Goal: Communication & Community: Answer question/provide support

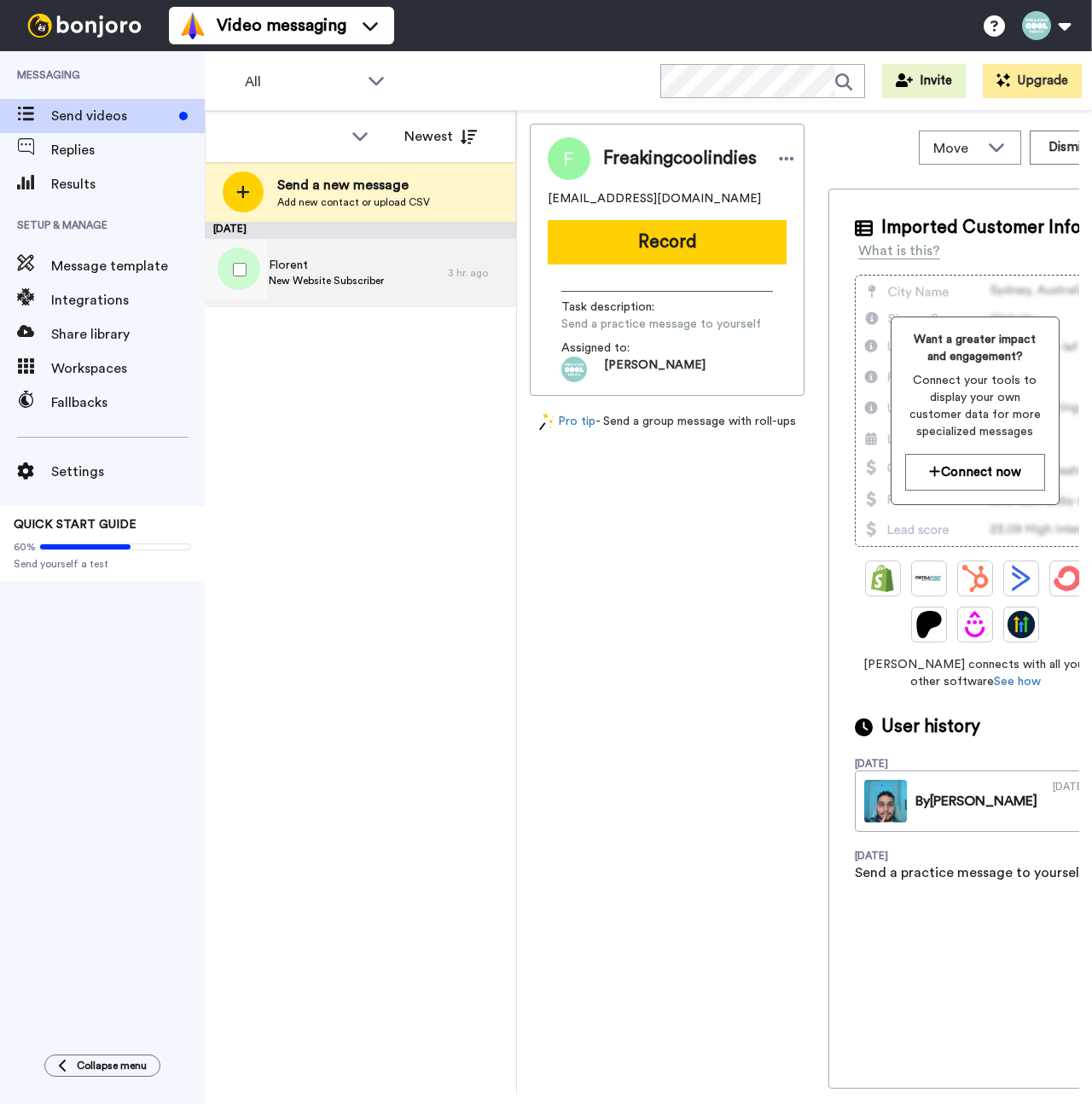
click at [340, 279] on span "New Website Subscriber" at bounding box center [326, 280] width 115 height 13
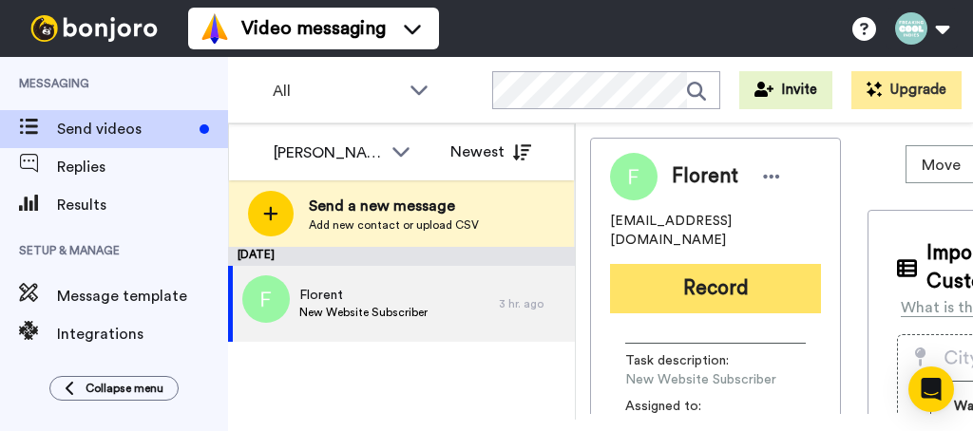
click at [725, 266] on button "Record" at bounding box center [715, 288] width 211 height 49
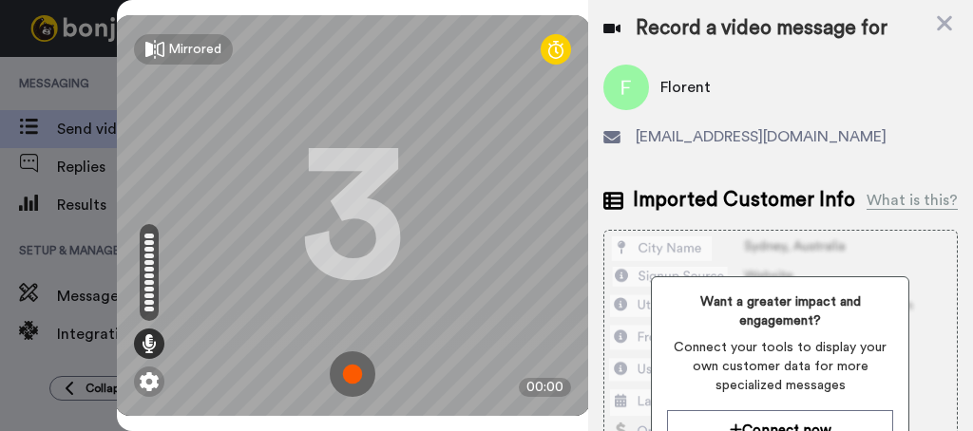
click at [340, 351] on img at bounding box center [353, 374] width 46 height 46
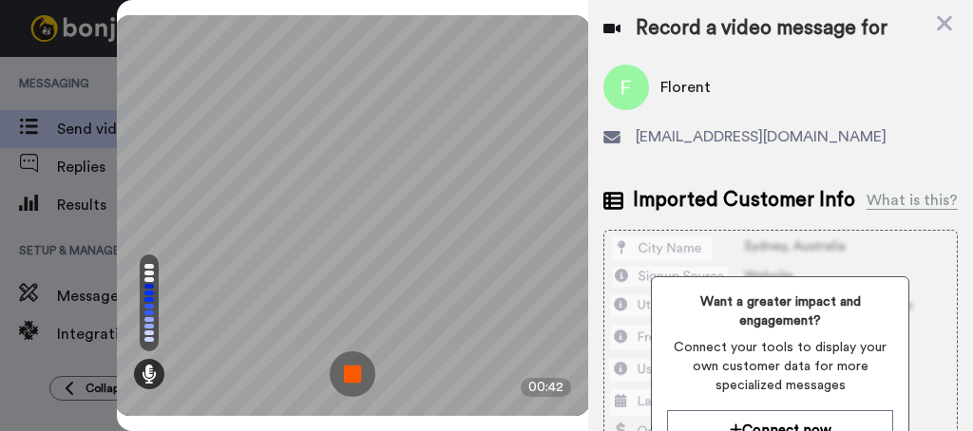
click at [350, 351] on img at bounding box center [353, 374] width 46 height 46
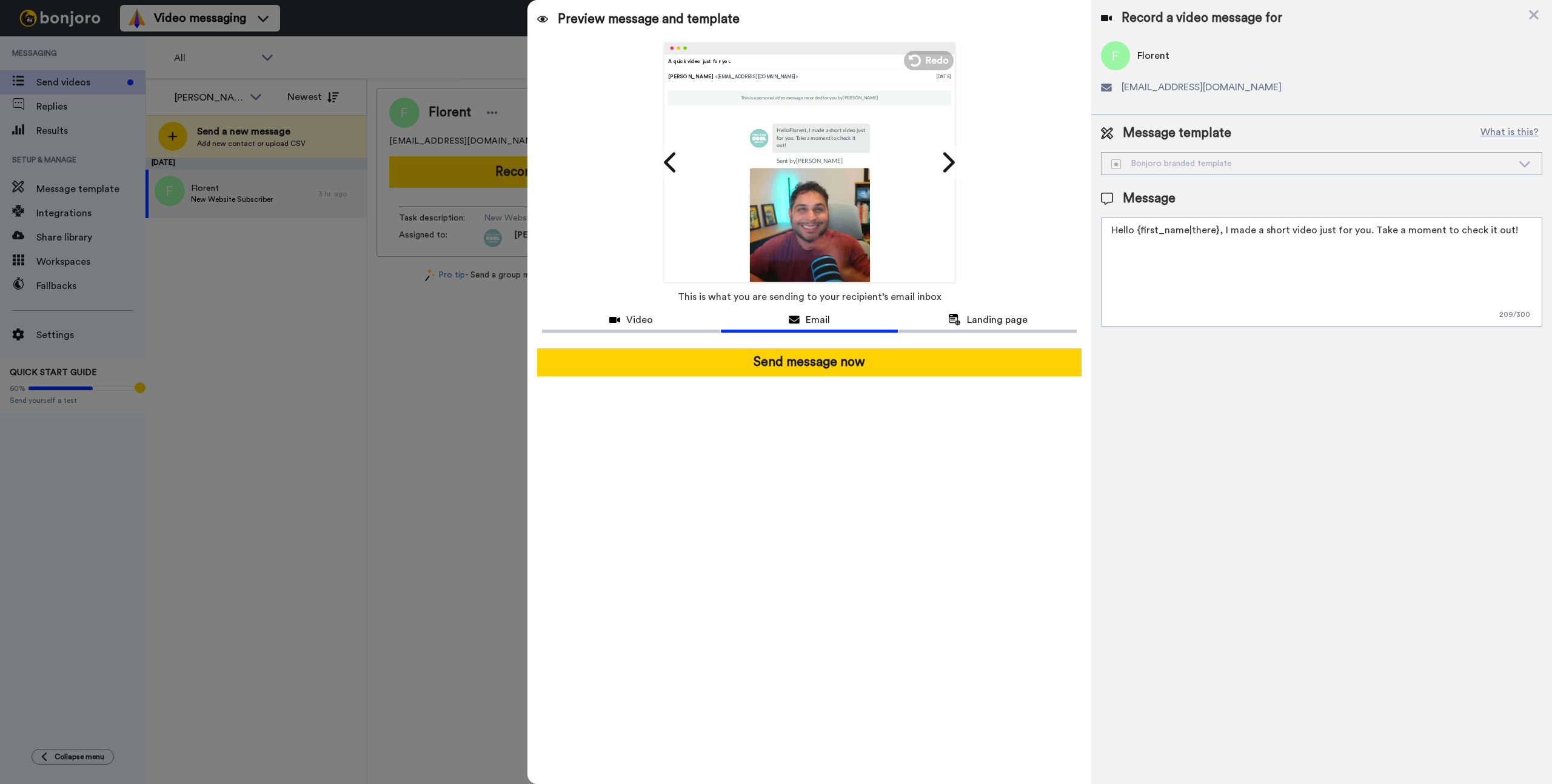
click at [775, 235] on textarea "Hello {first_name|there}, I made a short video just for you. Take a moment to c…" at bounding box center [1322, 272] width 442 height 109
paste textarea "🙌"
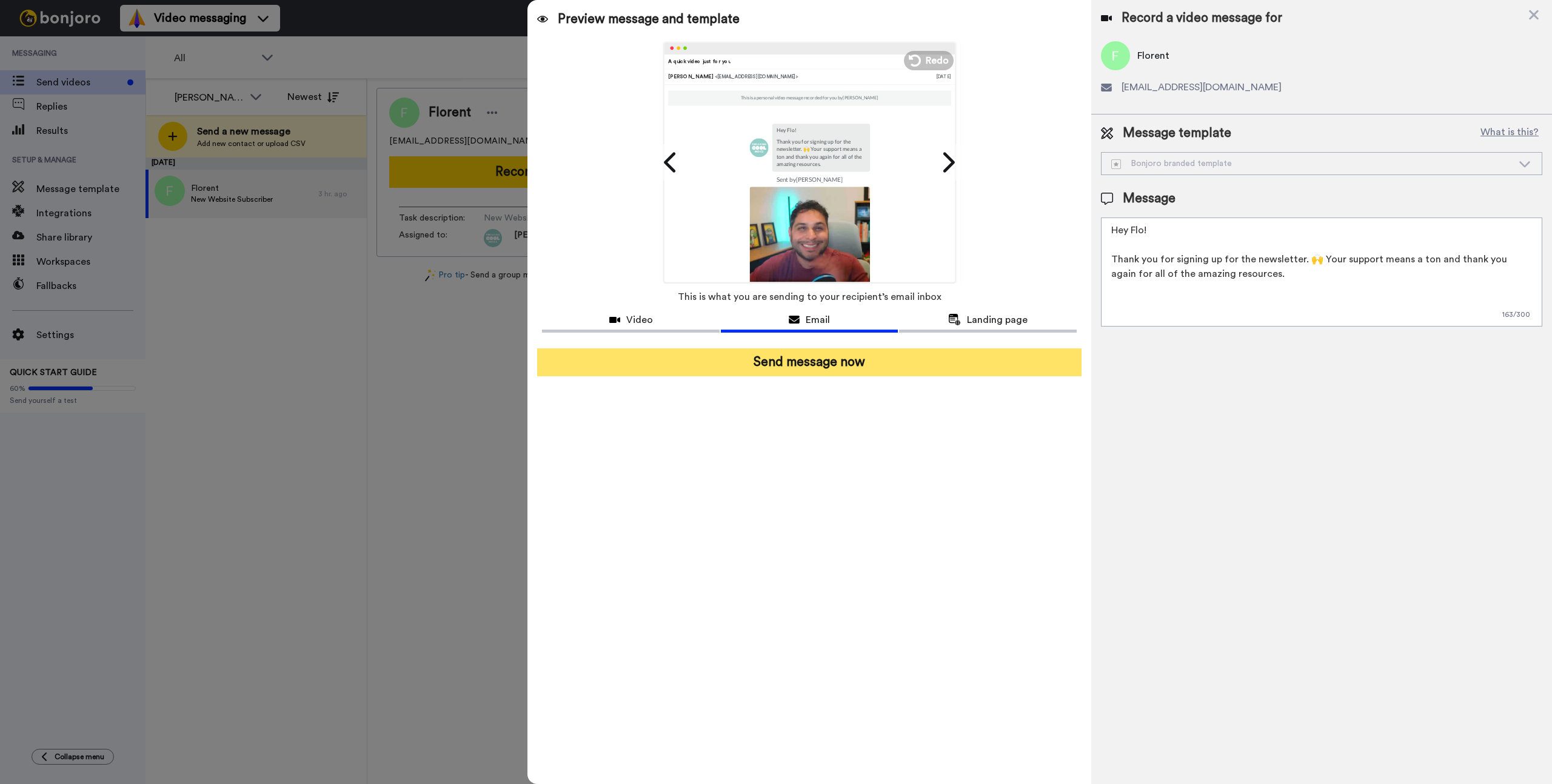
type textarea "Hey Flo! Thank you for signing up for the newsletter. 🙌 Your support means a to…"
click at [775, 357] on button "Send message now" at bounding box center [809, 362] width 544 height 28
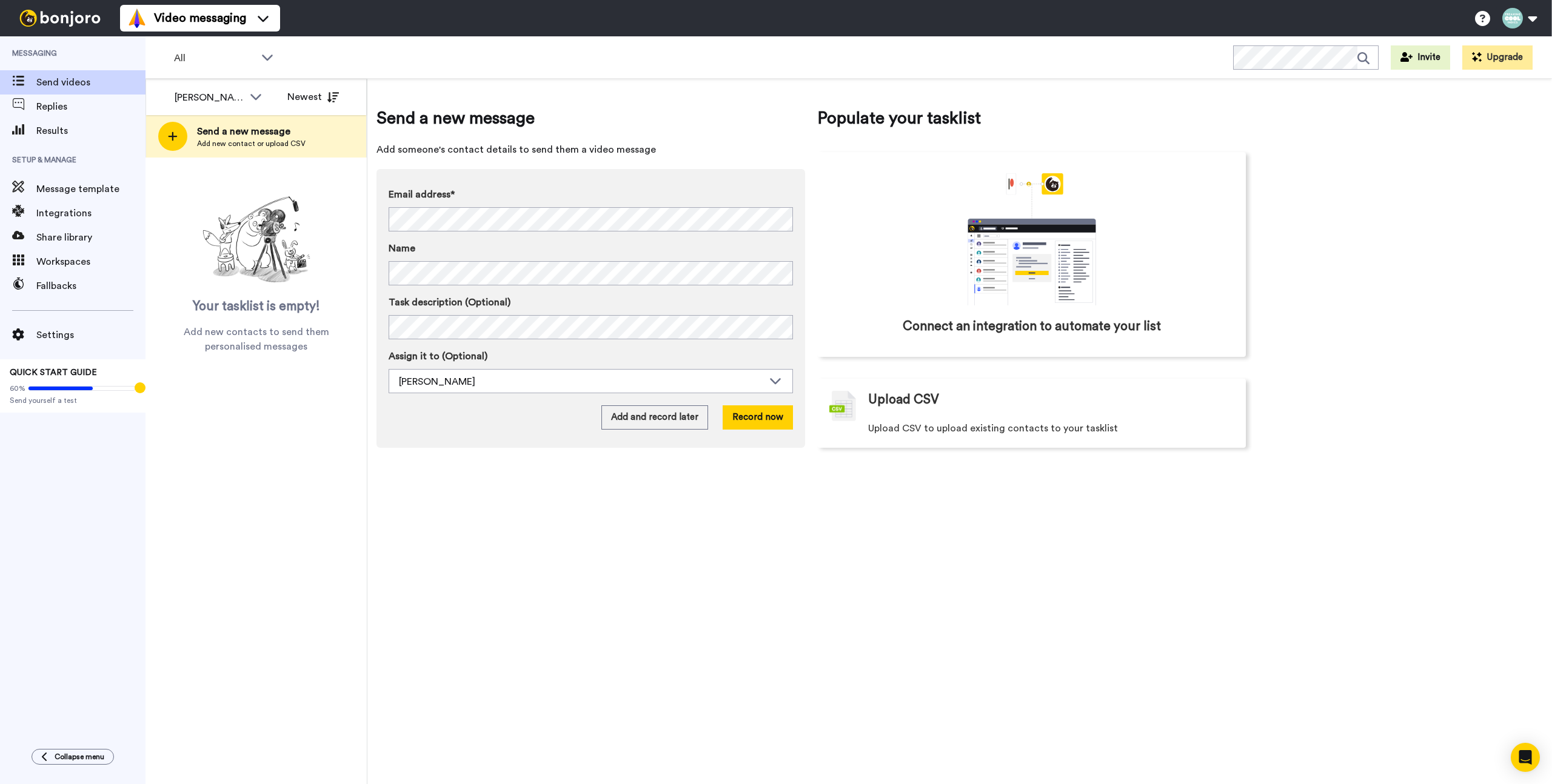
click at [804, 643] on div "Send a new message Add someone's contact details to send them a video message E…" at bounding box center [960, 431] width 1184 height 706
